Goal: Communication & Community: Answer question/provide support

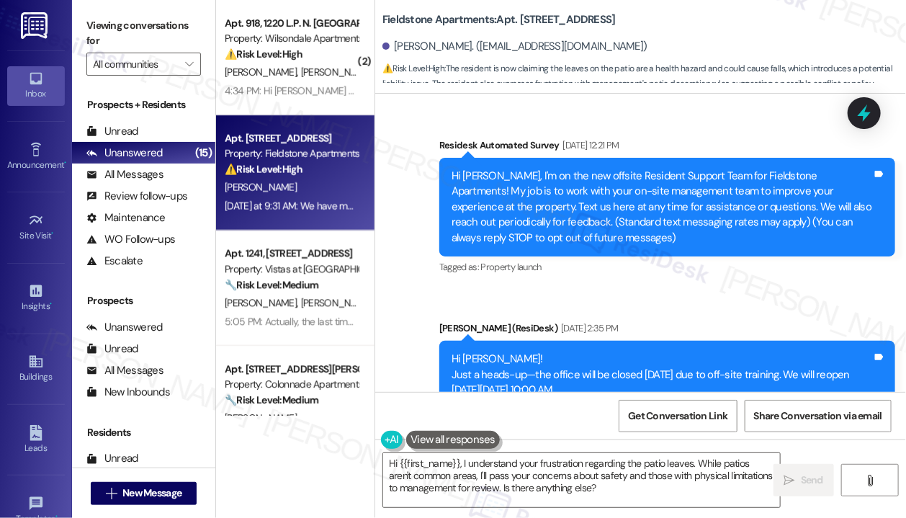
scroll to position [11027, 0]
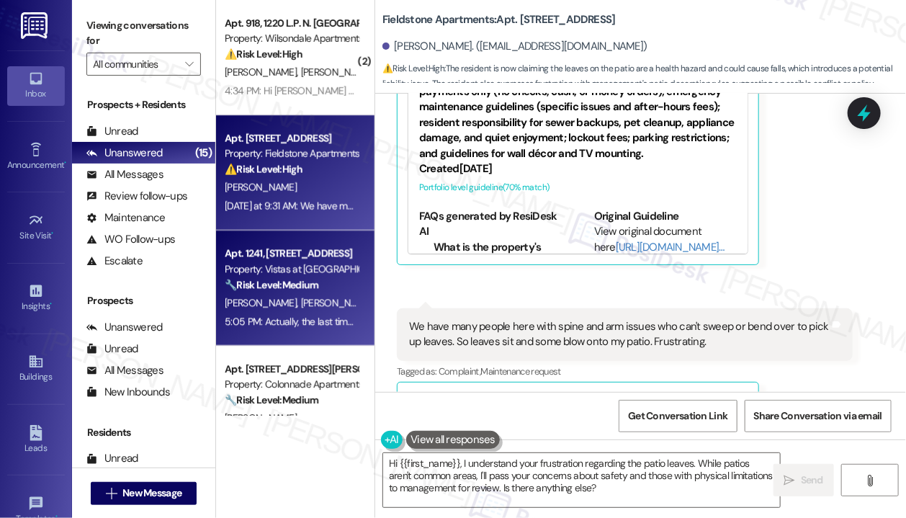
click at [251, 286] on strong "🔧 Risk Level: Medium" at bounding box center [272, 284] width 94 height 13
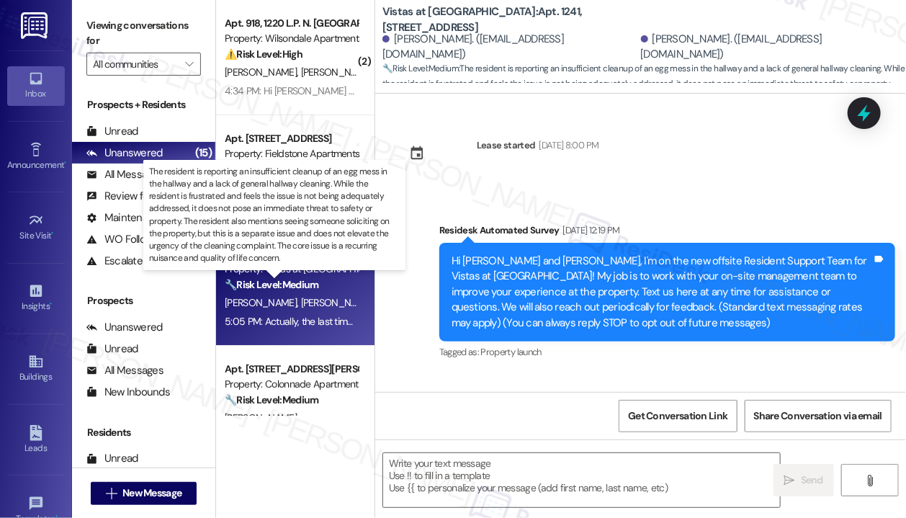
scroll to position [18406, 0]
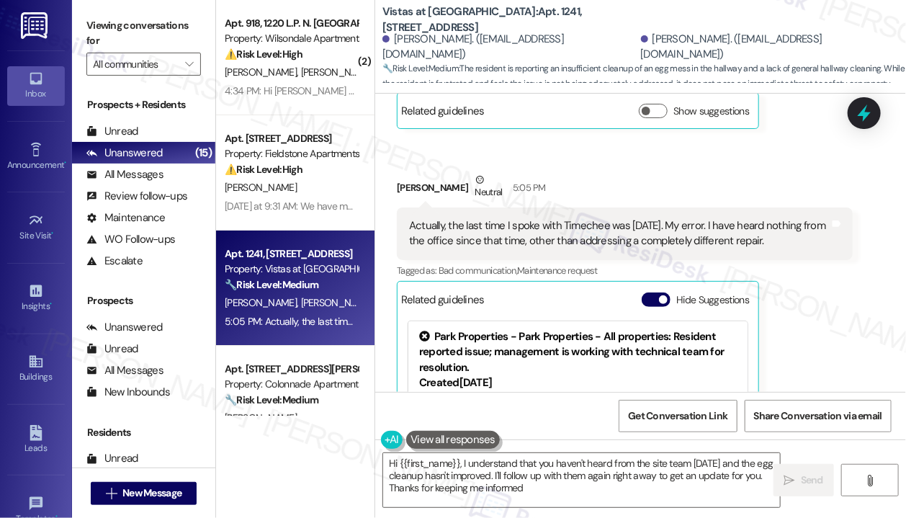
type textarea "Hi {{first_name}}, I understand that you haven't heard from the site team [DATE…"
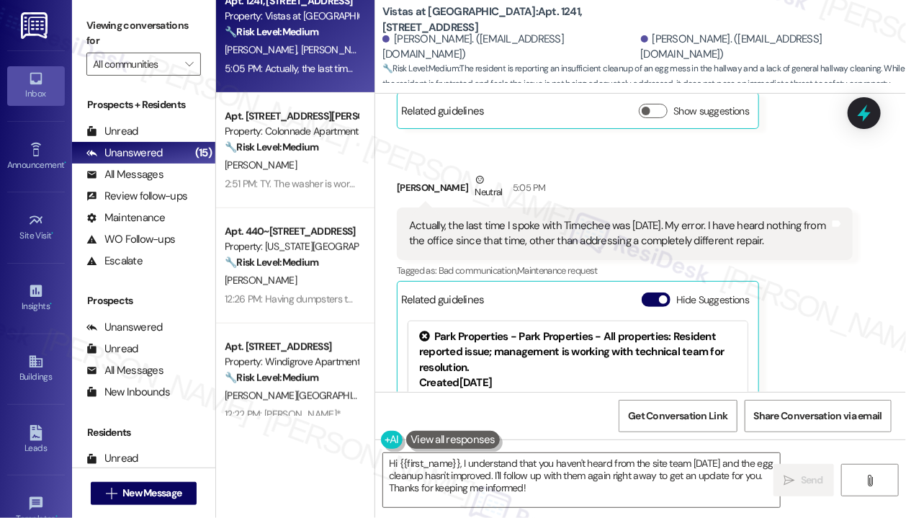
scroll to position [288, 0]
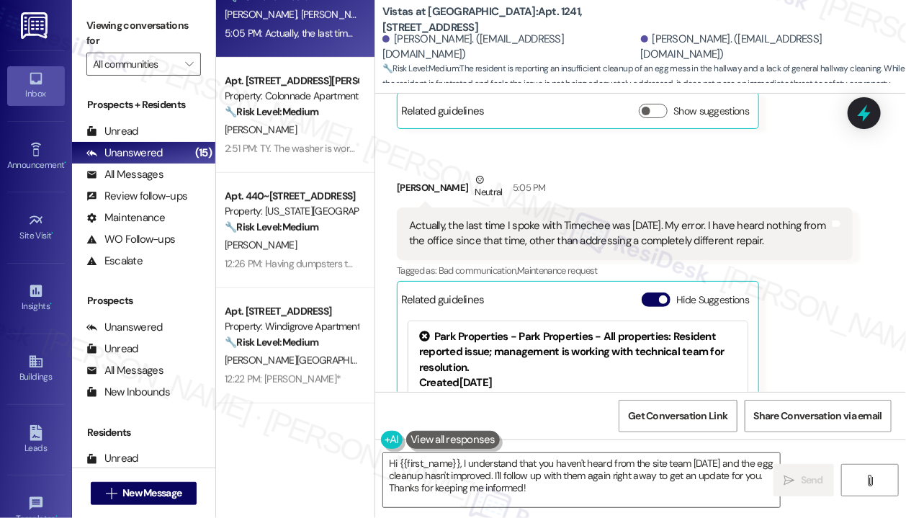
click at [308, 251] on div "[PERSON_NAME]" at bounding box center [291, 245] width 136 height 18
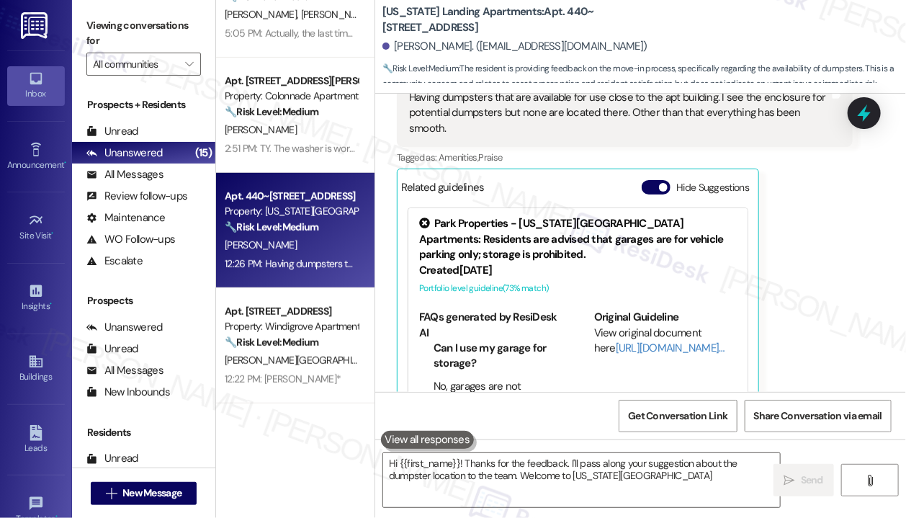
type textarea "Hi {{first_name}}! Thanks for the feedback. I'll pass along your suggestion abo…"
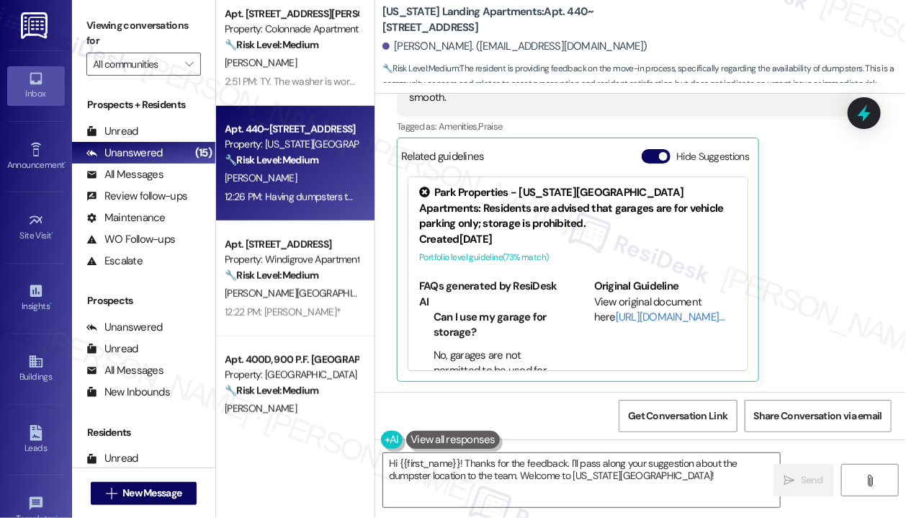
scroll to position [504, 0]
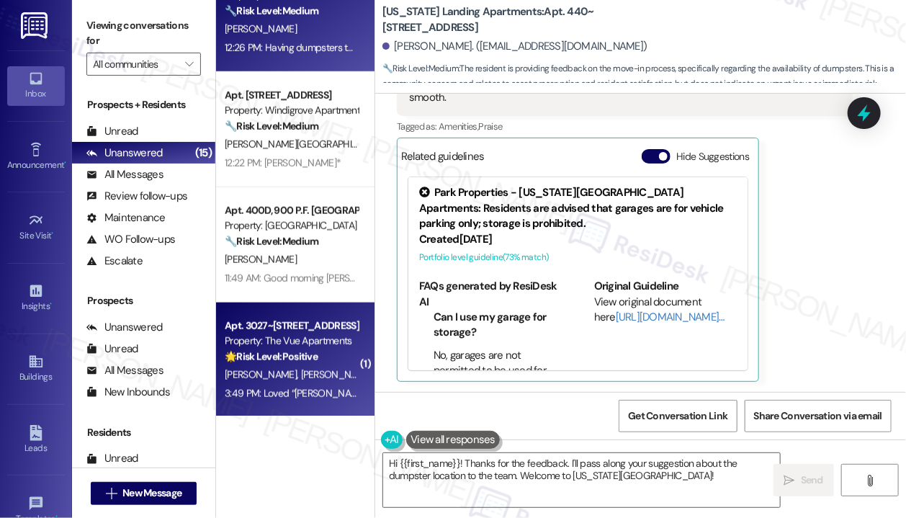
click at [281, 351] on strong "🌟 Risk Level: Positive" at bounding box center [271, 356] width 93 height 13
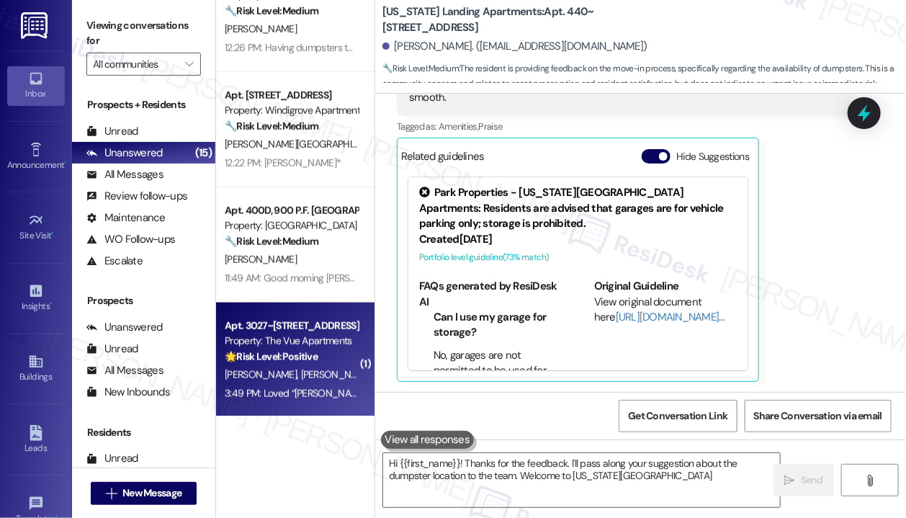
type textarea "Hi {{first_name}}! Thanks for the feedback. I'll pass along your suggestion abo…"
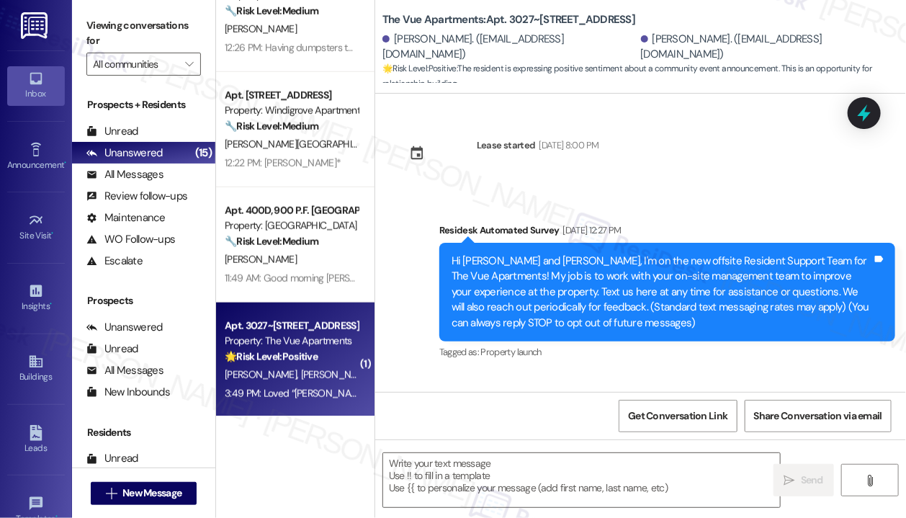
scroll to position [3608, 0]
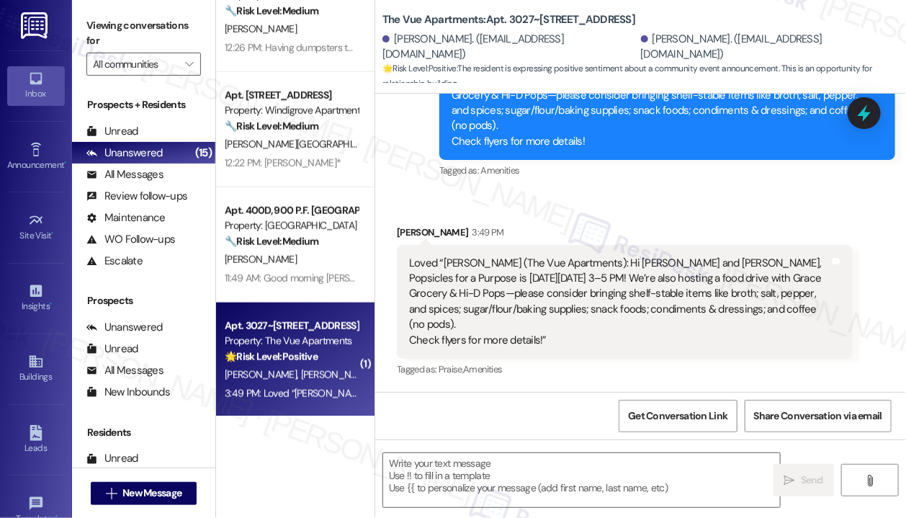
type textarea "Fetching suggested responses. Please feel free to read through the conversation…"
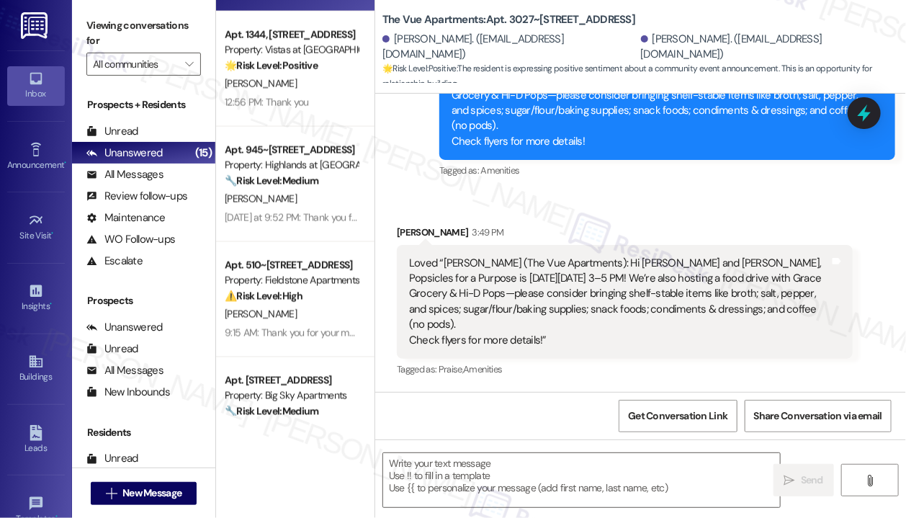
scroll to position [937, 0]
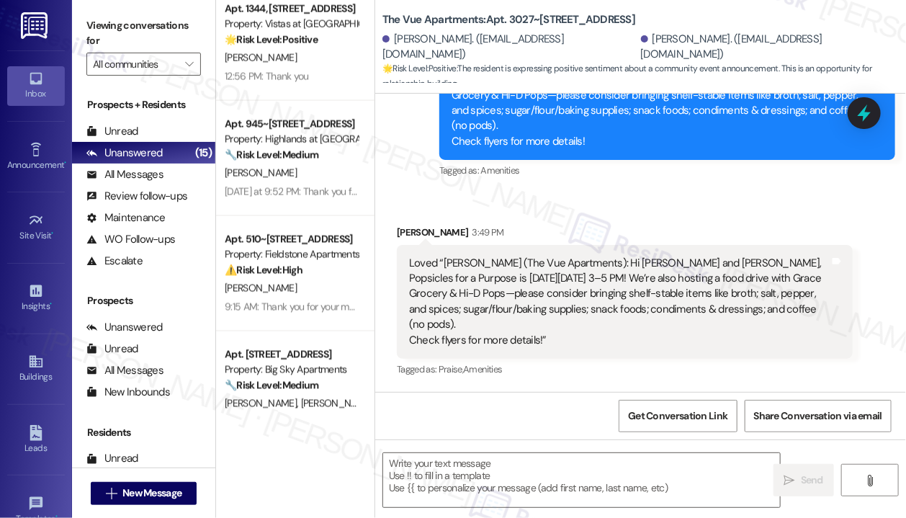
click at [303, 319] on div "Apt. 510~202, [STREET_ADDRESS] Property: Fieldstone Apartments ⚠️ Risk Level: H…" at bounding box center [295, 273] width 159 height 115
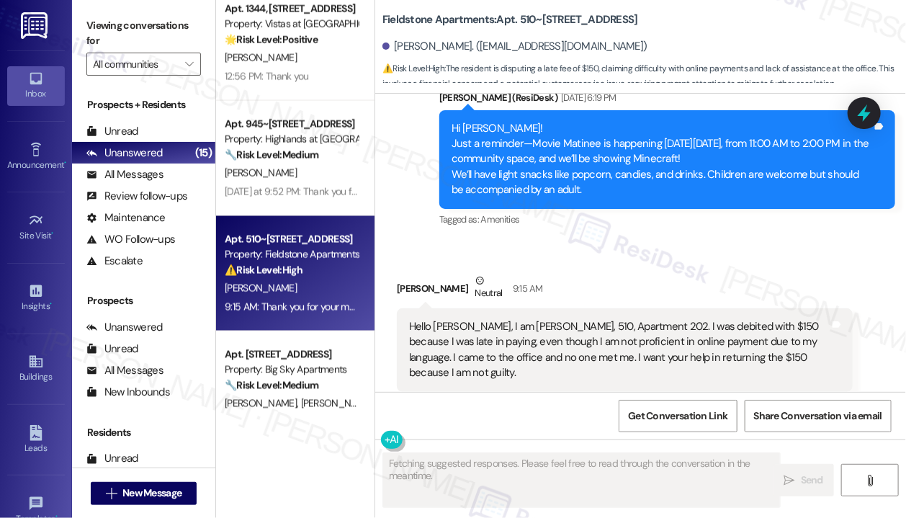
scroll to position [8064, 0]
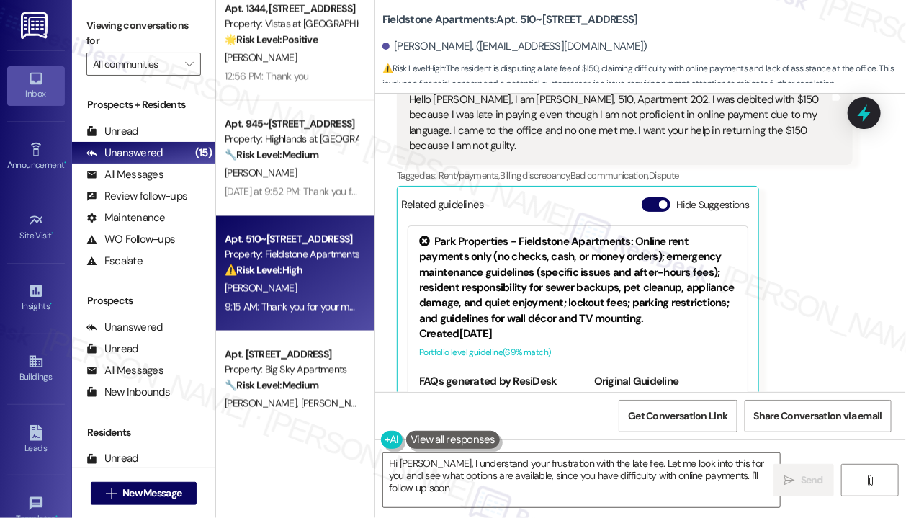
type textarea "Hi [PERSON_NAME], I understand your frustration with the late fee. Let me look …"
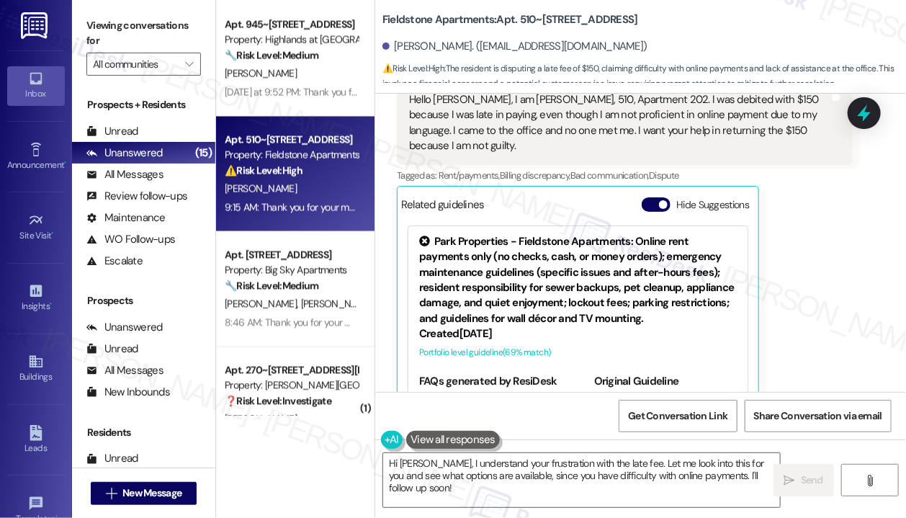
scroll to position [1153, 0]
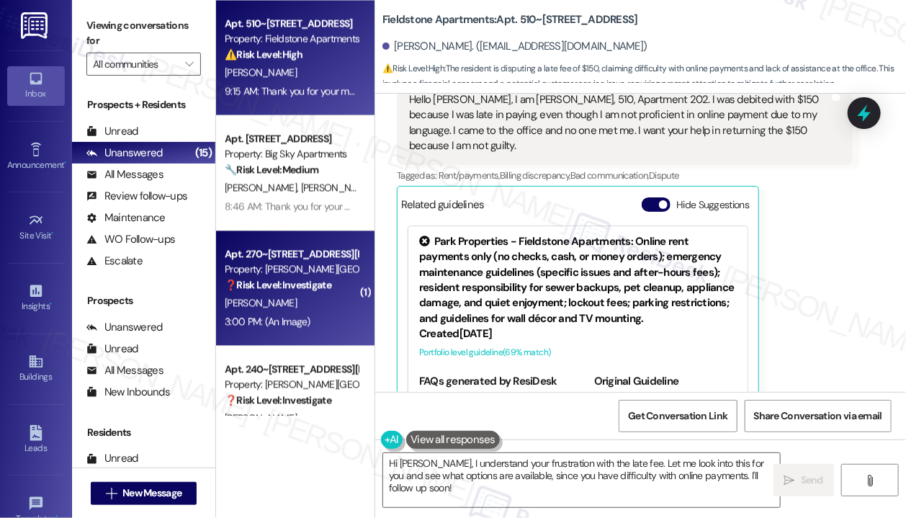
click at [295, 319] on div "3:00 PM: (An Image) 3:00 PM: (An Image)" at bounding box center [268, 321] width 86 height 13
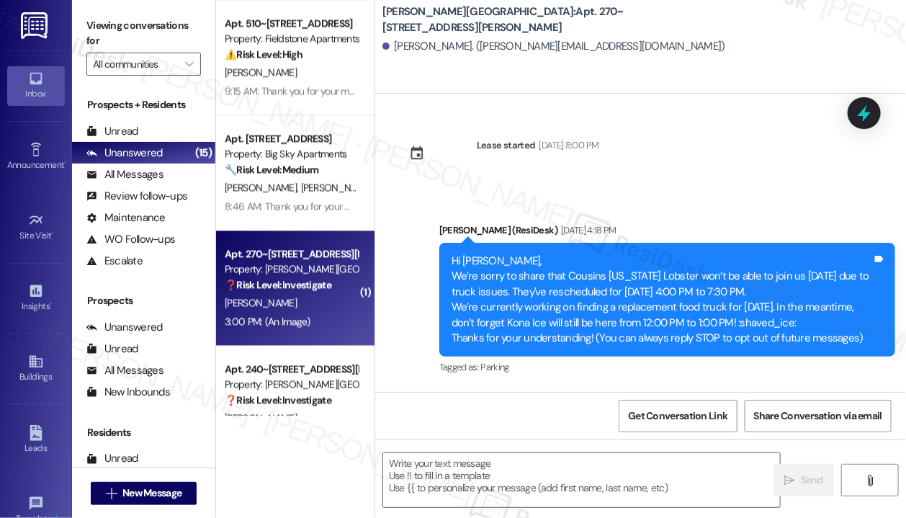
scroll to position [4747, 0]
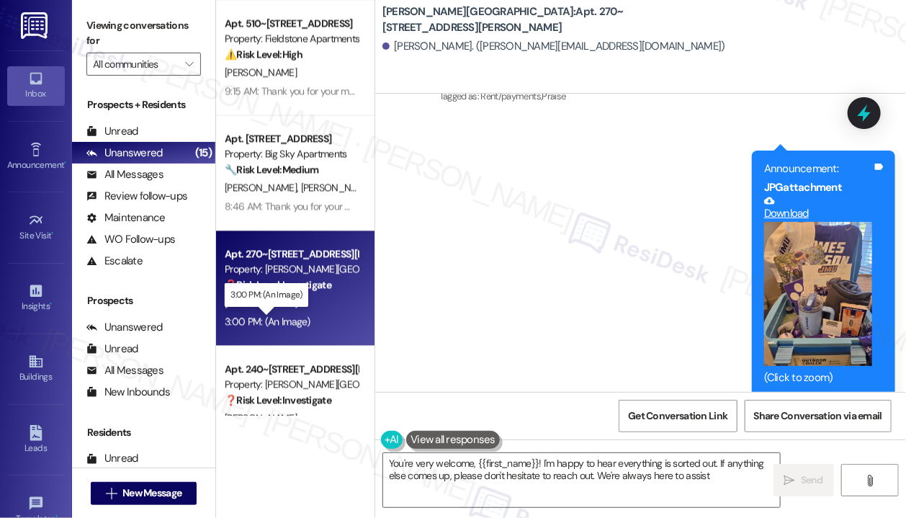
type textarea "You're very welcome, {{first_name}}! I'm happy to hear everything is sorted out…"
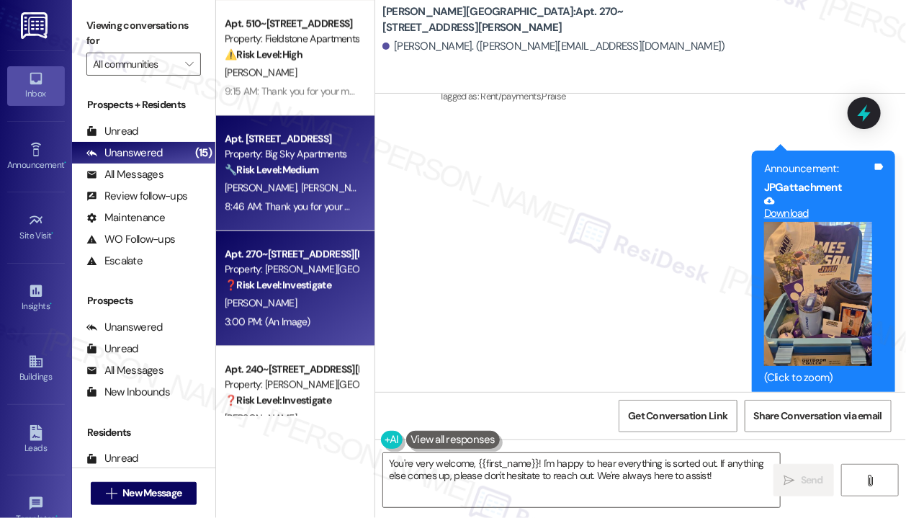
click at [364, 143] on div "Apt. 1013, [STREET_ADDRESS] Property: Big Sky Apartments 🔧 Risk Level: Medium T…" at bounding box center [295, 172] width 159 height 115
type textarea "Fetching suggested responses. Please feel free to read through the conversation…"
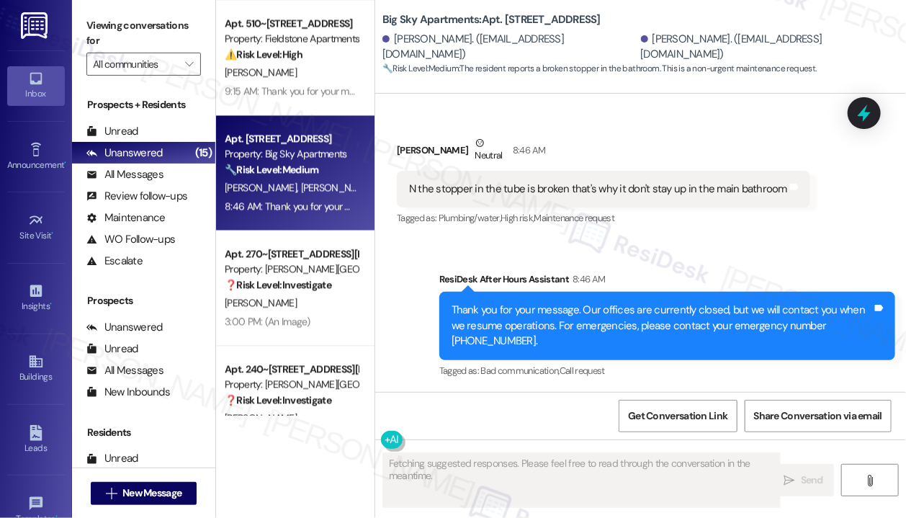
scroll to position [1297, 0]
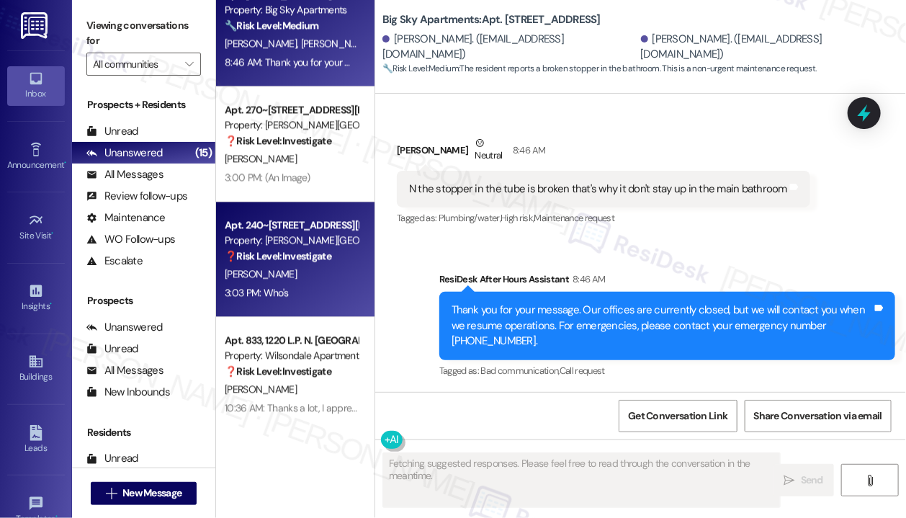
click at [323, 277] on div "[PERSON_NAME]" at bounding box center [291, 274] width 136 height 18
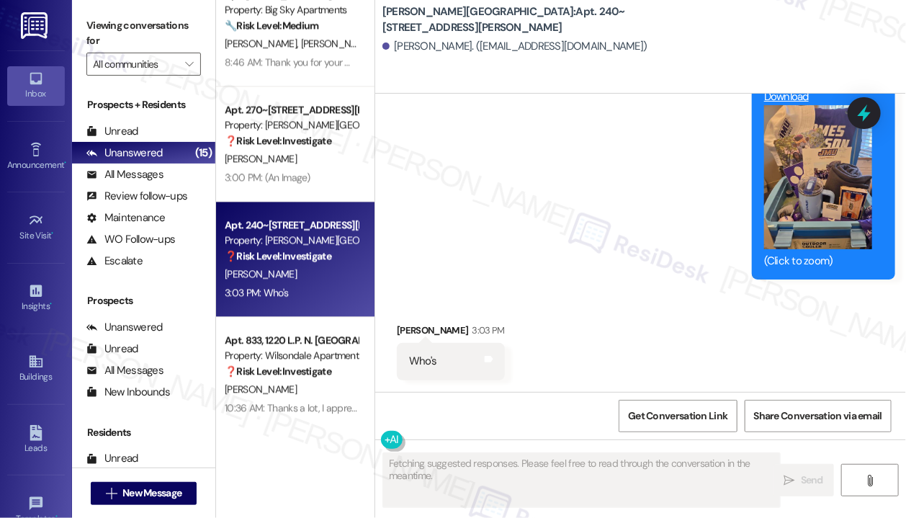
scroll to position [4531, 0]
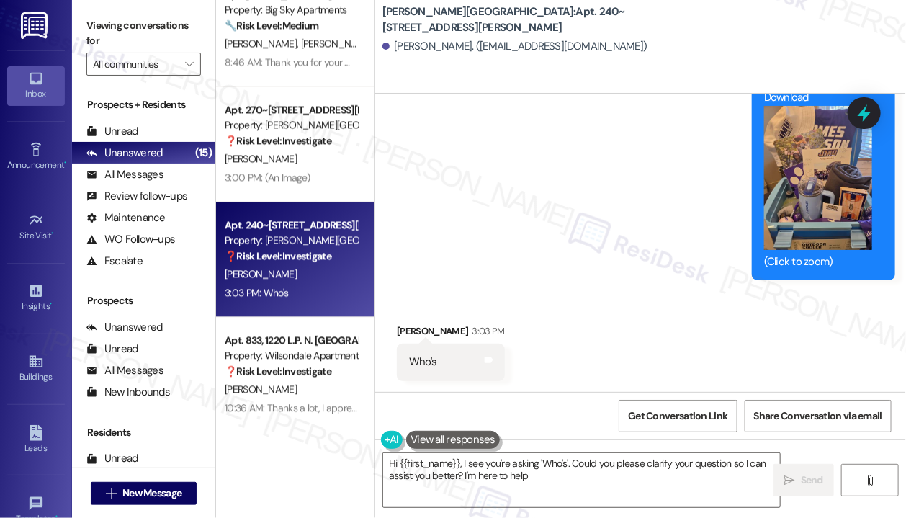
type textarea "Hi {{first_name}}, I see you're asking 'Who's'. Could you please clarify your q…"
click at [391, 458] on textarea "Hi {{first_name}}, I see you're asking 'Who's'. Could you please clarify your q…" at bounding box center [581, 480] width 397 height 54
